Goal: Find specific page/section: Find specific page/section

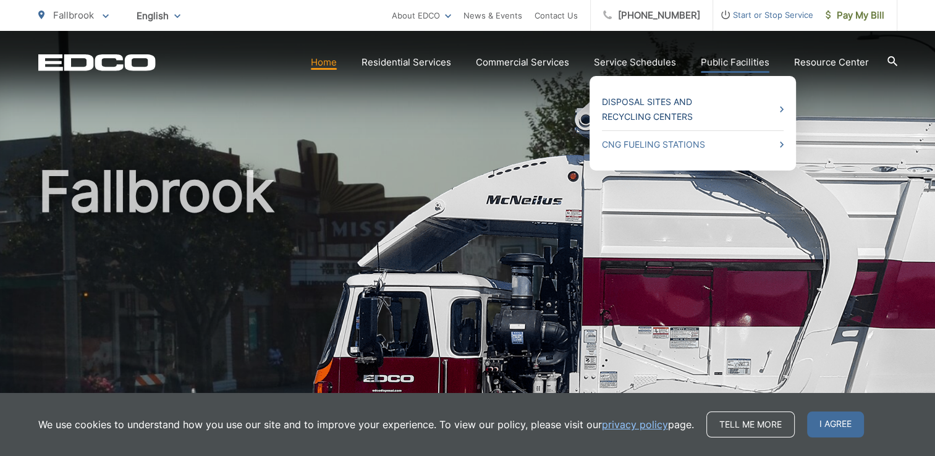
click at [670, 112] on link "Disposal Sites and Recycling Centers" at bounding box center [693, 110] width 182 height 30
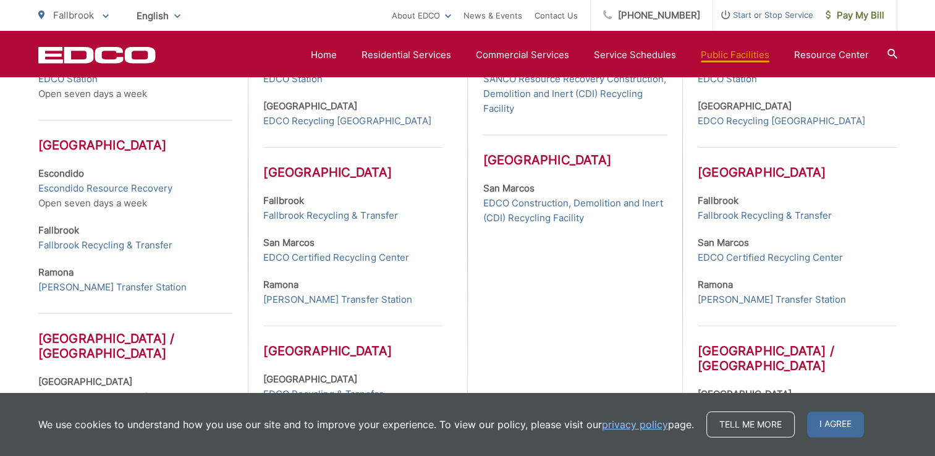
scroll to position [510, 0]
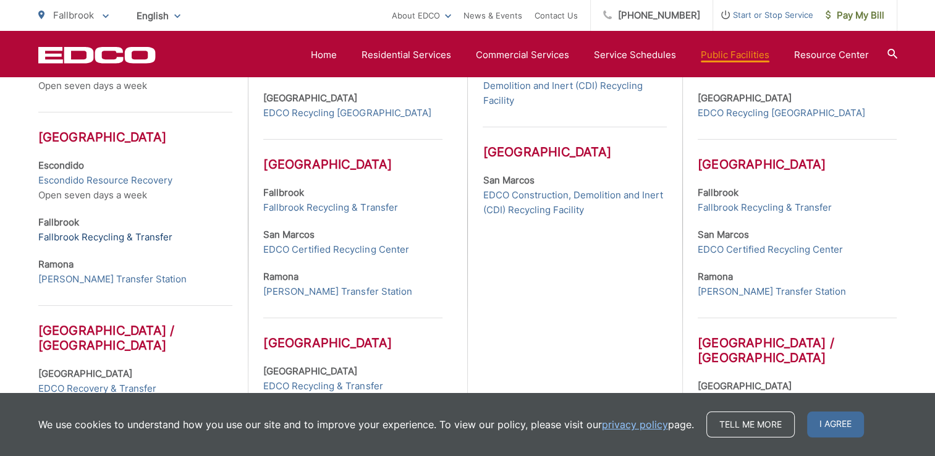
click at [133, 236] on link "Fallbrook Recycling & Transfer" at bounding box center [105, 237] width 134 height 15
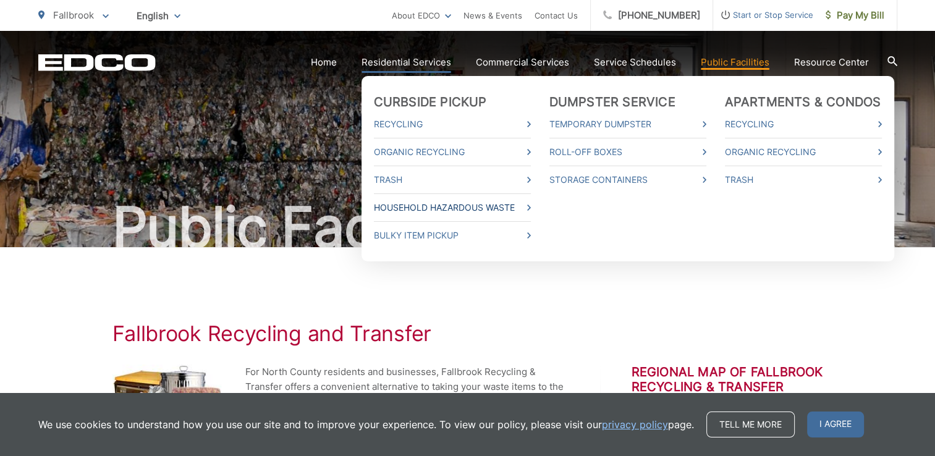
click at [502, 209] on link "Household Hazardous Waste" at bounding box center [452, 207] width 157 height 15
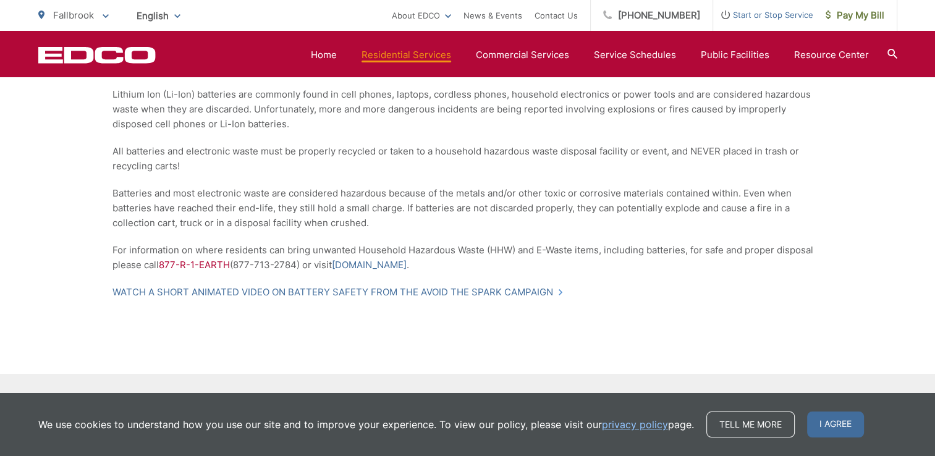
scroll to position [1030, 0]
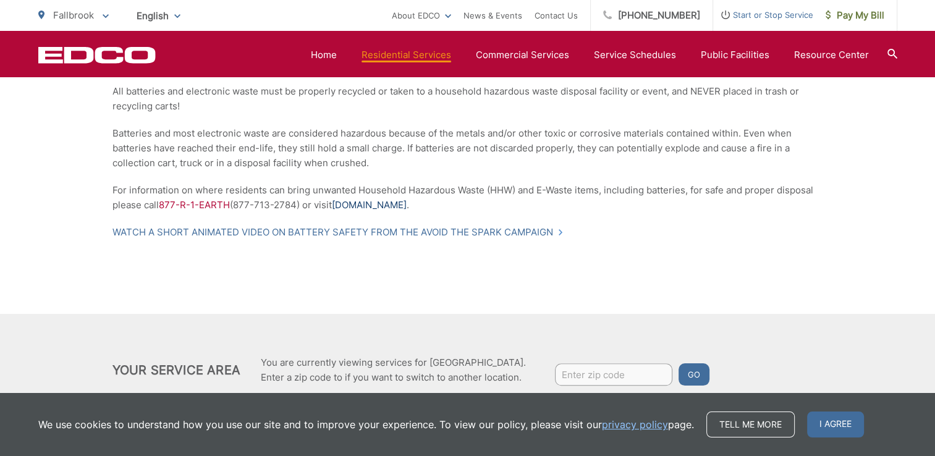
click at [381, 205] on link "WasteFreeSD.org" at bounding box center [369, 205] width 75 height 15
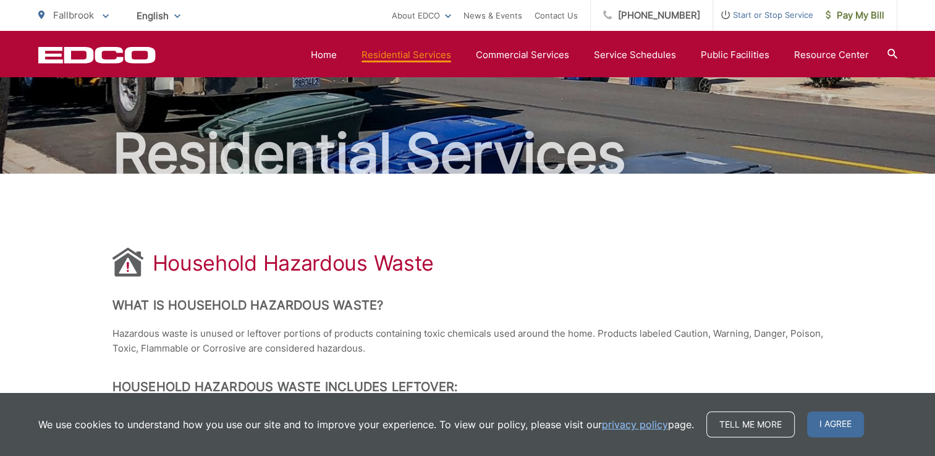
scroll to position [0, 0]
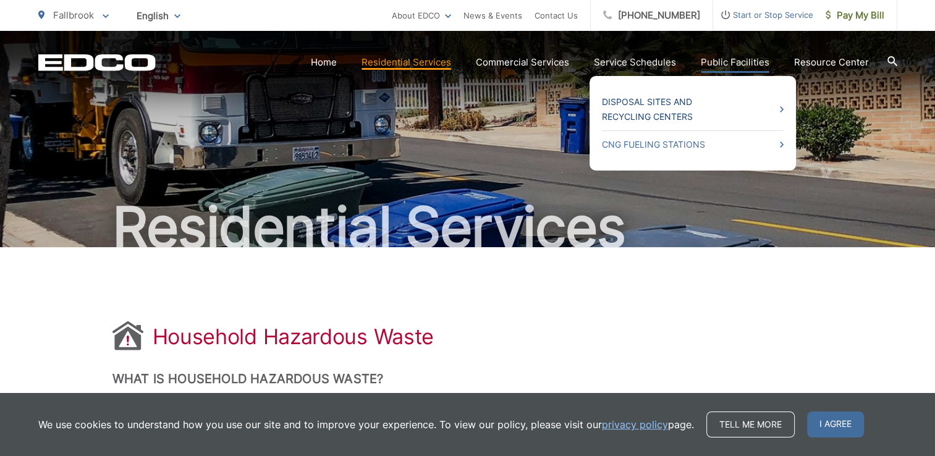
click at [670, 99] on link "Disposal Sites and Recycling Centers" at bounding box center [693, 110] width 182 height 30
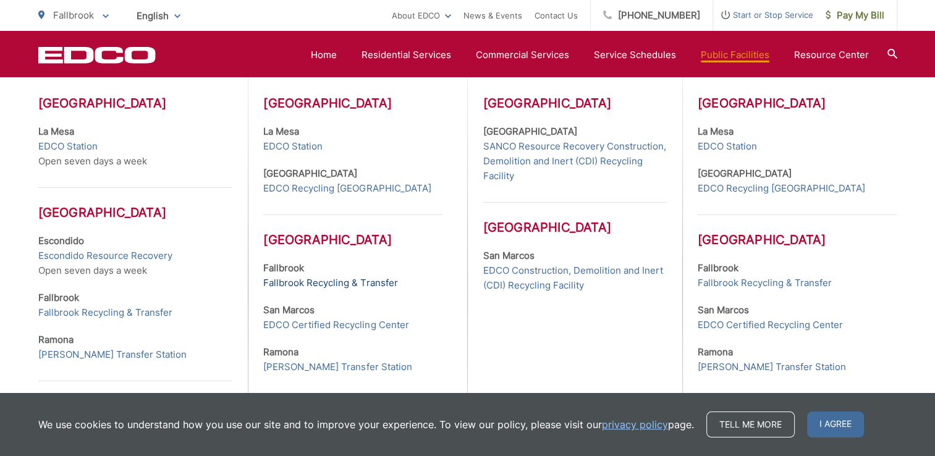
scroll to position [494, 0]
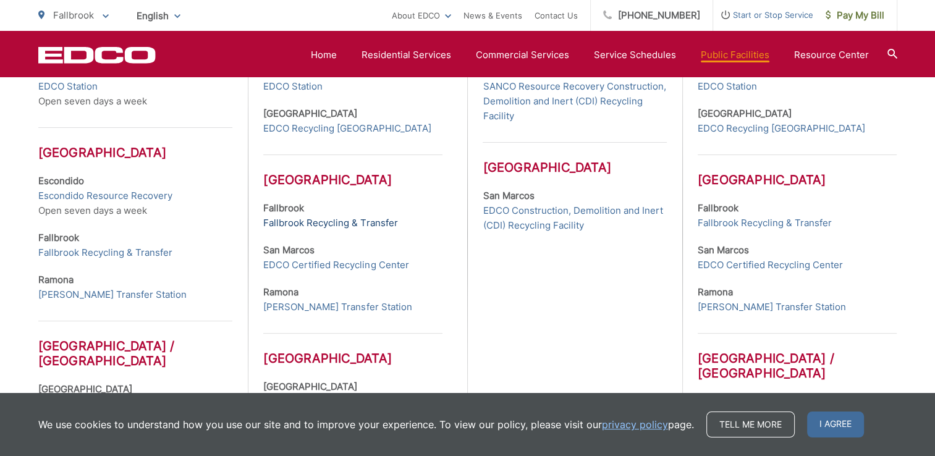
click at [373, 220] on link "Fallbrook Recycling & Transfer" at bounding box center [330, 223] width 134 height 15
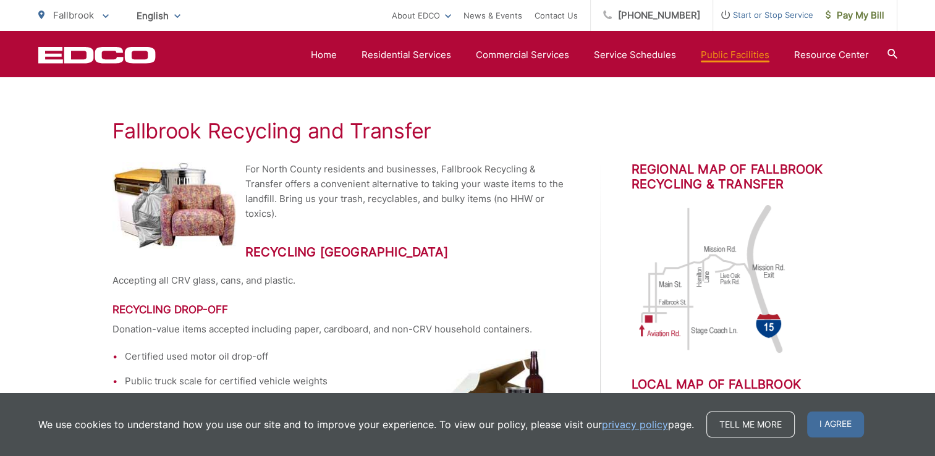
scroll to position [86, 0]
